Goal: Understand process/instructions: Learn how to perform a task or action

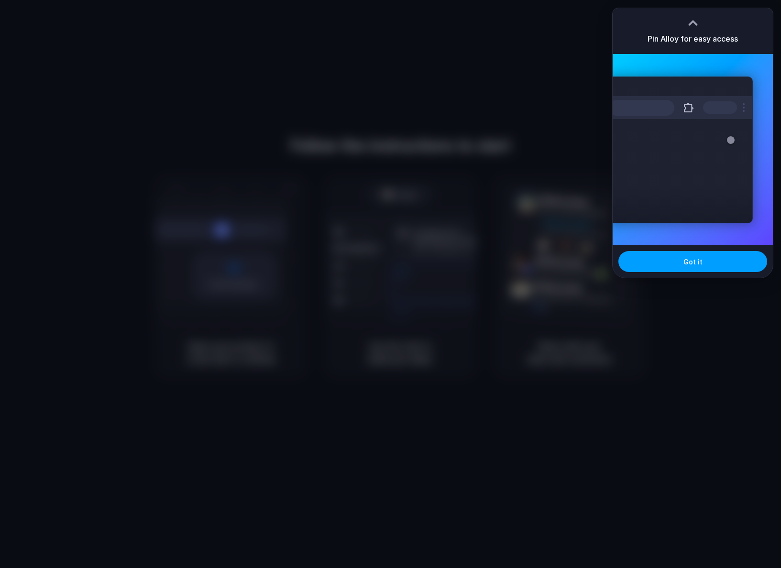
click at [701, 259] on button "Got it" at bounding box center [692, 261] width 149 height 21
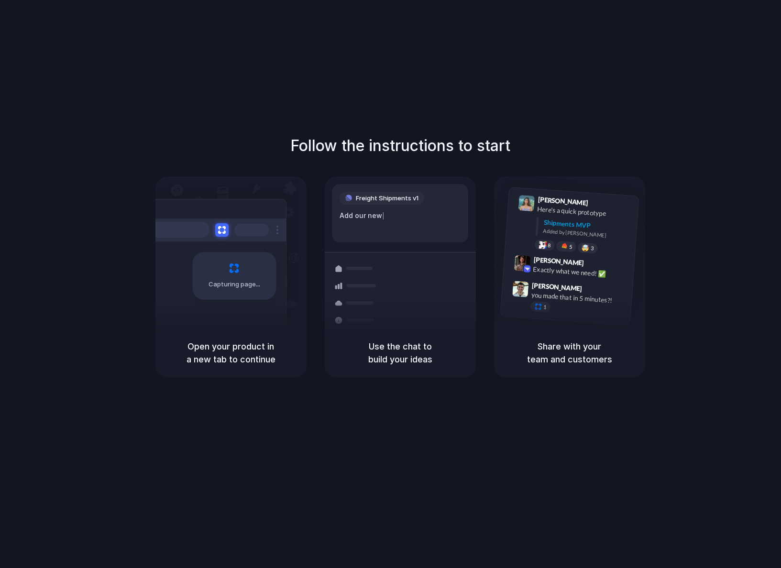
click at [703, 229] on div "Follow the instructions to start Capturing page Open your product in a new tab …" at bounding box center [400, 255] width 781 height 243
click at [704, 207] on div "Follow the instructions to start Capturing page Open your product in a new tab …" at bounding box center [400, 255] width 781 height 243
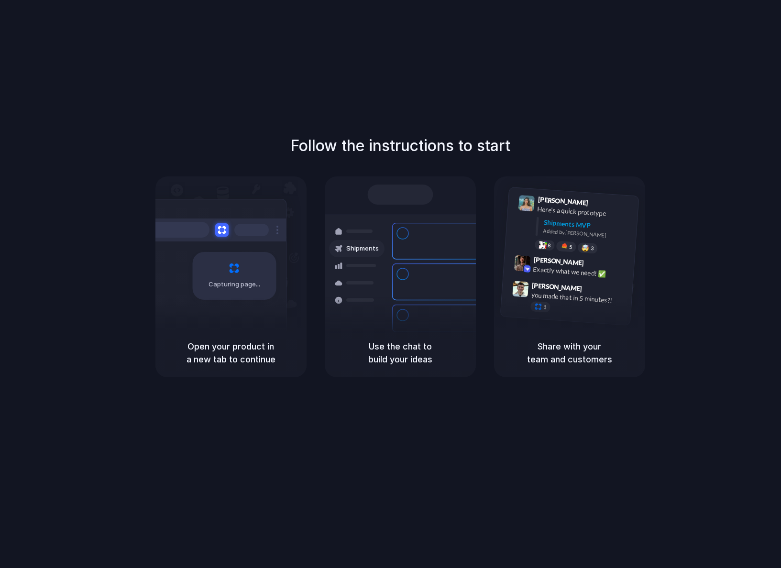
click at [513, 93] on div "Follow the instructions to start Capturing page Open your product in a new tab …" at bounding box center [400, 293] width 800 height 587
click at [391, 284] on div at bounding box center [391, 284] width 0 height 0
